Goal: Task Accomplishment & Management: Manage account settings

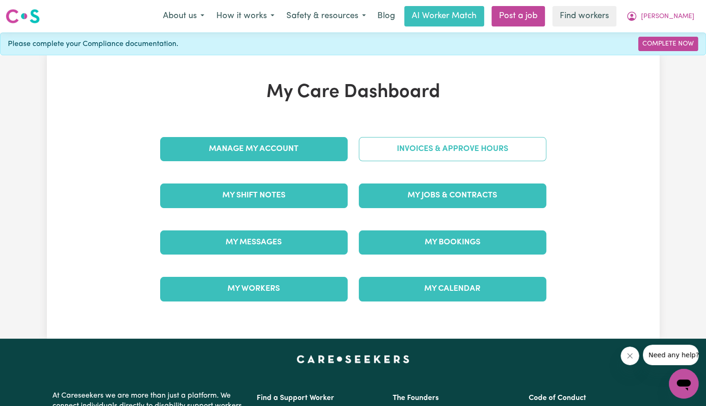
click at [429, 153] on link "Invoices & Approve Hours" at bounding box center [452, 149] width 187 height 24
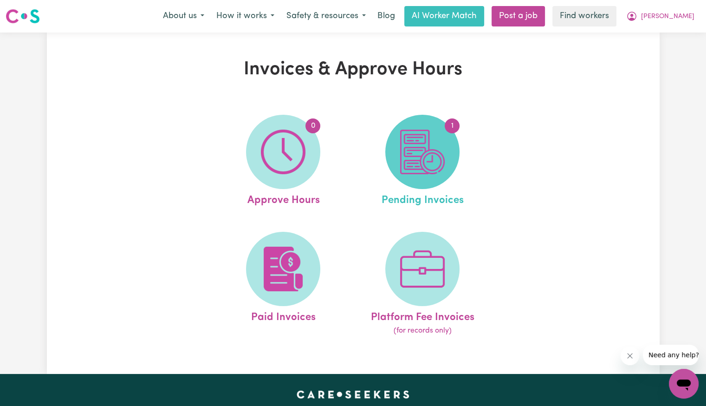
click at [438, 143] on img at bounding box center [422, 151] width 45 height 45
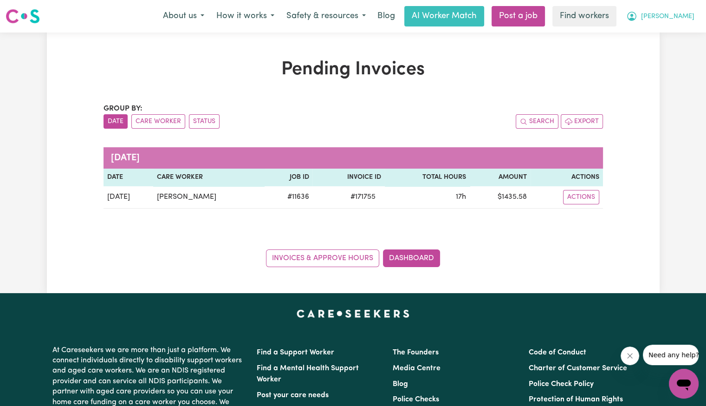
drag, startPoint x: 689, startPoint y: 19, endPoint x: 686, endPoint y: 25, distance: 6.5
click at [689, 19] on span "[PERSON_NAME]" at bounding box center [667, 17] width 53 height 10
click at [676, 38] on link "My Dashboard" at bounding box center [662, 36] width 73 height 18
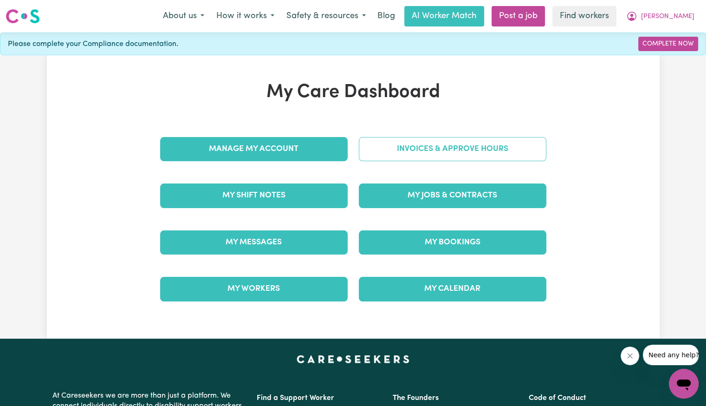
click at [481, 148] on link "Invoices & Approve Hours" at bounding box center [452, 149] width 187 height 24
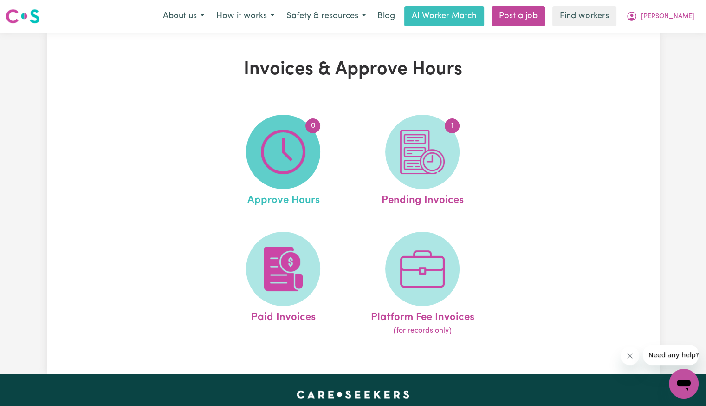
click at [271, 163] on img at bounding box center [283, 151] width 45 height 45
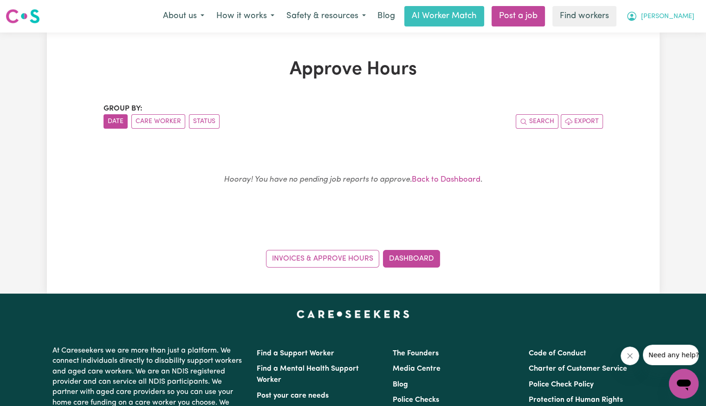
click at [674, 23] on button "[PERSON_NAME]" at bounding box center [660, 15] width 80 height 19
click at [667, 52] on link "Logout" at bounding box center [662, 54] width 73 height 18
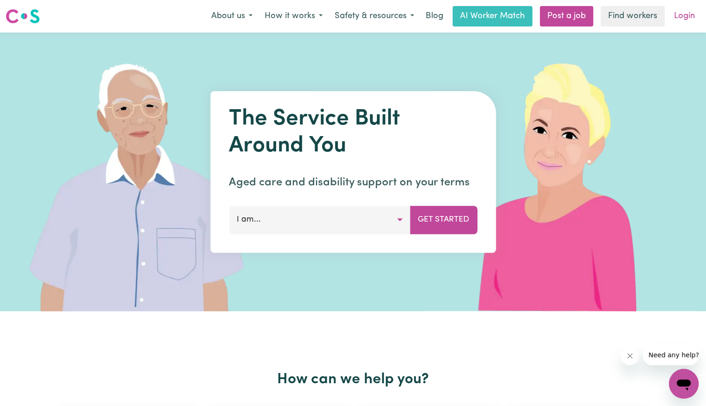
drag, startPoint x: 668, startPoint y: 31, endPoint x: 684, endPoint y: 21, distance: 19.3
click at [682, 23] on nav "Menu About us How it works Safety & resources Blog AI Worker Match Post a job F…" at bounding box center [353, 16] width 706 height 32
click at [681, 15] on link "Login" at bounding box center [684, 16] width 32 height 20
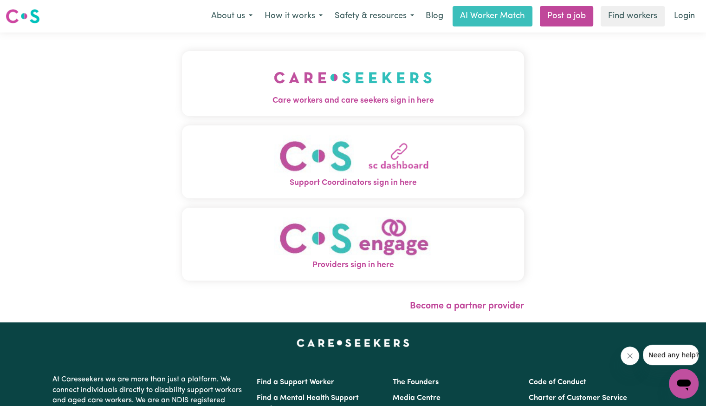
click at [234, 100] on span "Care workers and care seekers sign in here" at bounding box center [353, 101] width 342 height 12
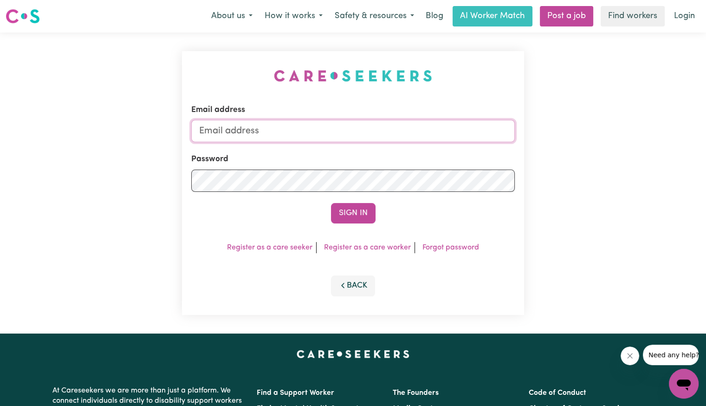
click at [286, 135] on input "Email address" at bounding box center [352, 131] width 323 height 22
drag, startPoint x: 247, startPoint y: 131, endPoint x: 621, endPoint y: 142, distance: 374.6
click at [621, 142] on div "Email address [EMAIL_ADDRESS][DOMAIN_NAME] Password Sign In Register as a care …" at bounding box center [353, 182] width 706 height 301
click at [269, 131] on input "superuser~ce" at bounding box center [352, 131] width 323 height 22
drag, startPoint x: 247, startPoint y: 134, endPoint x: 345, endPoint y: 133, distance: 97.4
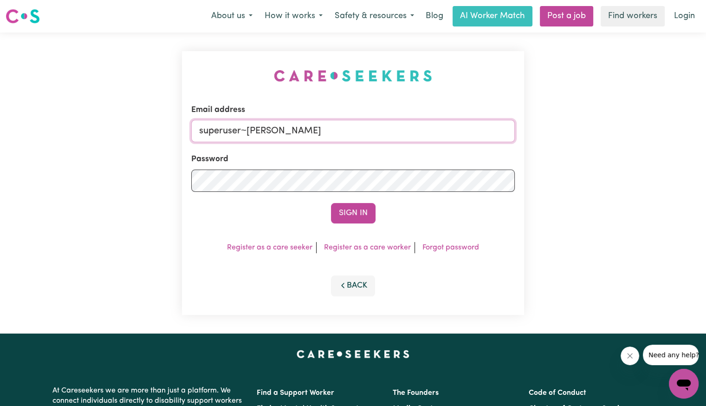
click at [345, 133] on input "superuser~[PERSON_NAME]" at bounding box center [352, 131] width 323 height 22
paste input "[PERSON_NAME][EMAIL_ADDRESS][DOMAIN_NAME]"
type input "[EMAIL_ADDRESS][PERSON_NAME][PERSON_NAME][DOMAIN_NAME]"
click at [331, 203] on button "Sign In" at bounding box center [353, 213] width 45 height 20
